Goal: Transaction & Acquisition: Obtain resource

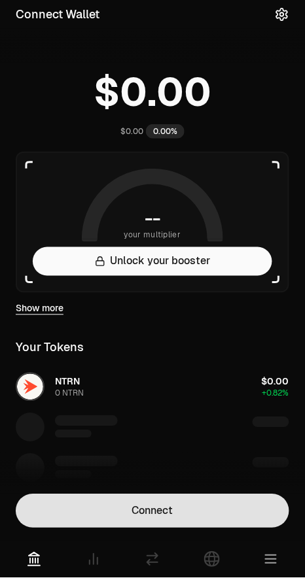
click at [227, 522] on button "Connect" at bounding box center [152, 511] width 273 height 34
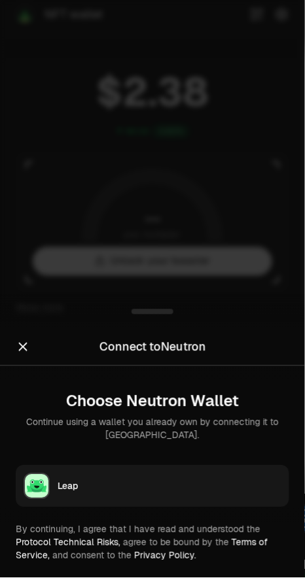
click at [91, 493] on button "Leap" at bounding box center [152, 486] width 273 height 42
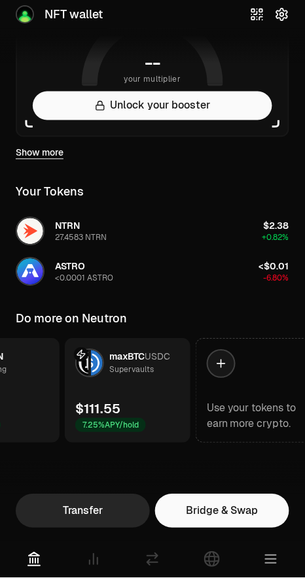
scroll to position [0, 214]
click at [155, 403] on link "maxBTC USDC Supervaults $111.55 7.25% APY/hold" at bounding box center [125, 391] width 125 height 105
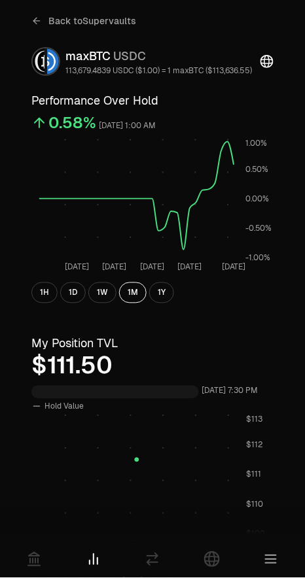
click at [40, 16] on icon at bounding box center [36, 21] width 10 height 10
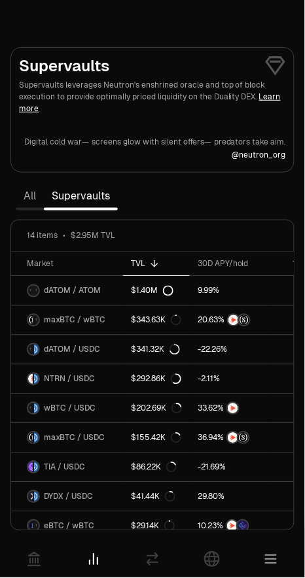
click at [278, 565] on icon "button" at bounding box center [271, 560] width 16 height 16
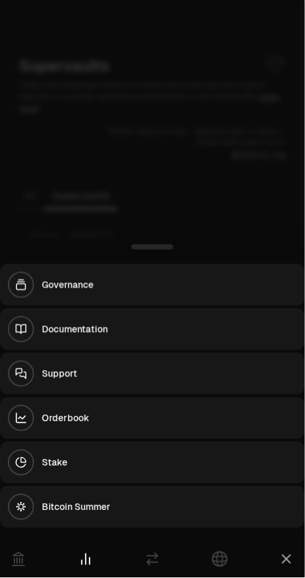
click at [62, 233] on div at bounding box center [152, 247] width 305 height 34
